Goal: Entertainment & Leisure: Consume media (video, audio)

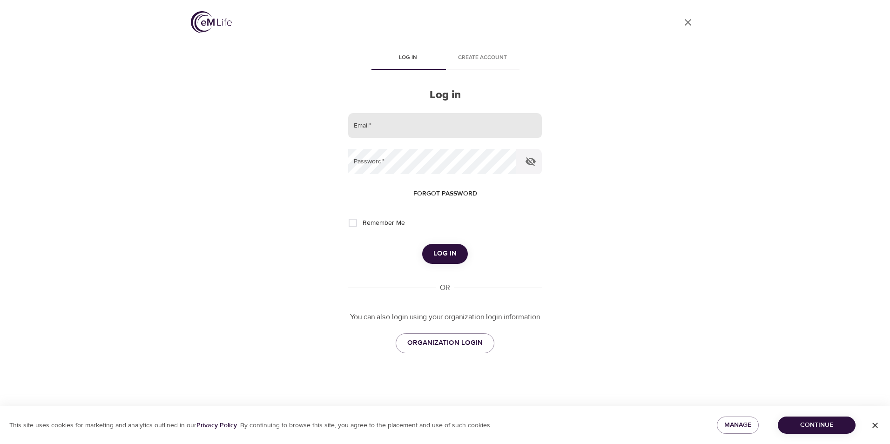
click at [387, 127] on input "email" at bounding box center [445, 125] width 194 height 25
type input "[EMAIL_ADDRESS][DOMAIN_NAME]"
click at [422, 244] on button "Log in" at bounding box center [445, 254] width 46 height 20
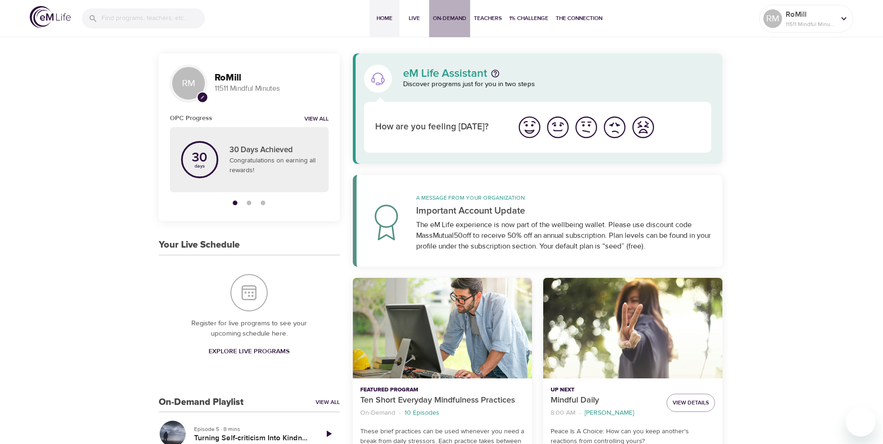
click at [453, 15] on span "On-Demand" at bounding box center [450, 19] width 34 height 10
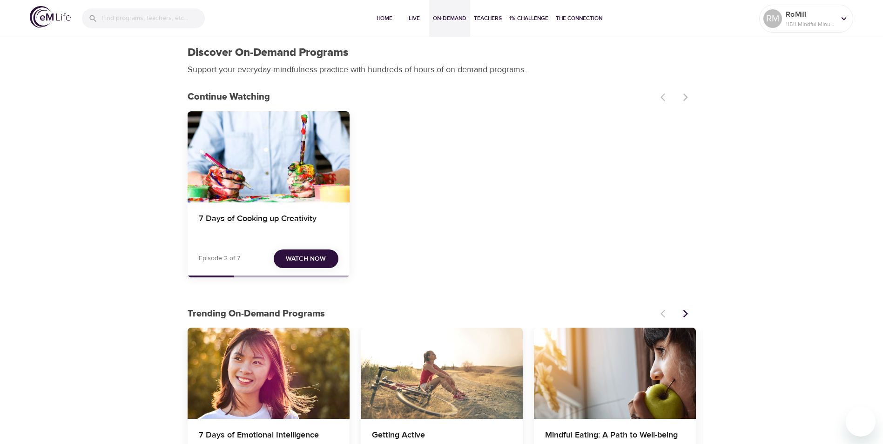
click at [316, 258] on span "Watch Now" at bounding box center [306, 259] width 40 height 12
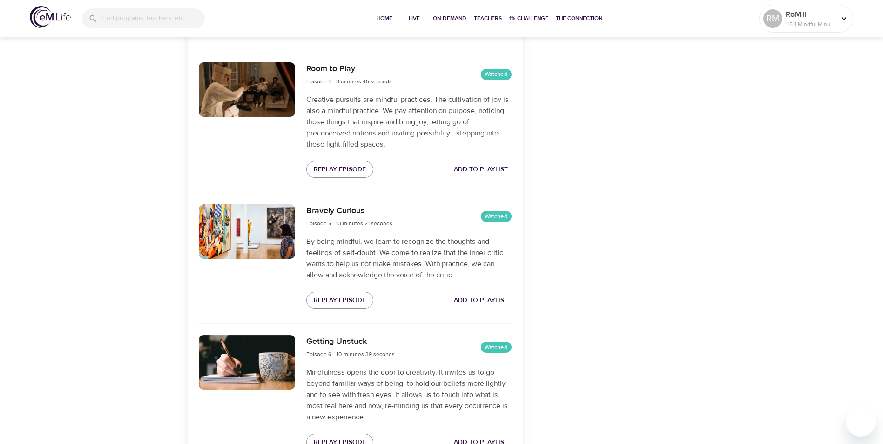
scroll to position [699, 0]
click at [351, 300] on span "Replay Episode" at bounding box center [340, 300] width 52 height 12
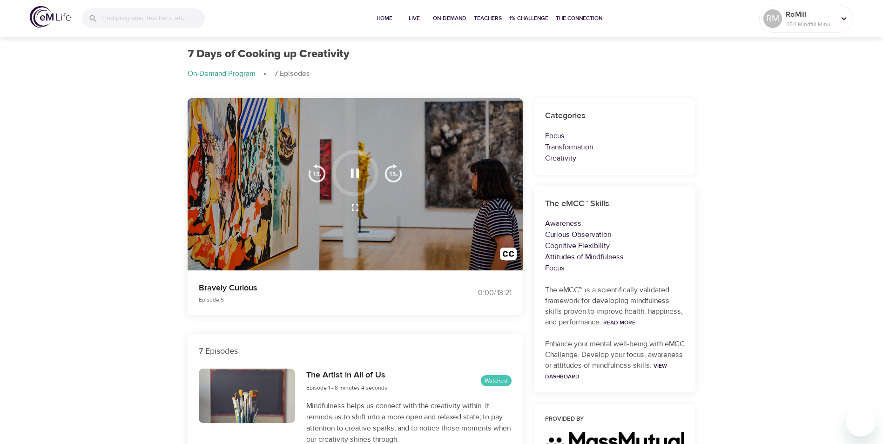
scroll to position [0, 0]
